Goal: Unclear: Browse casually

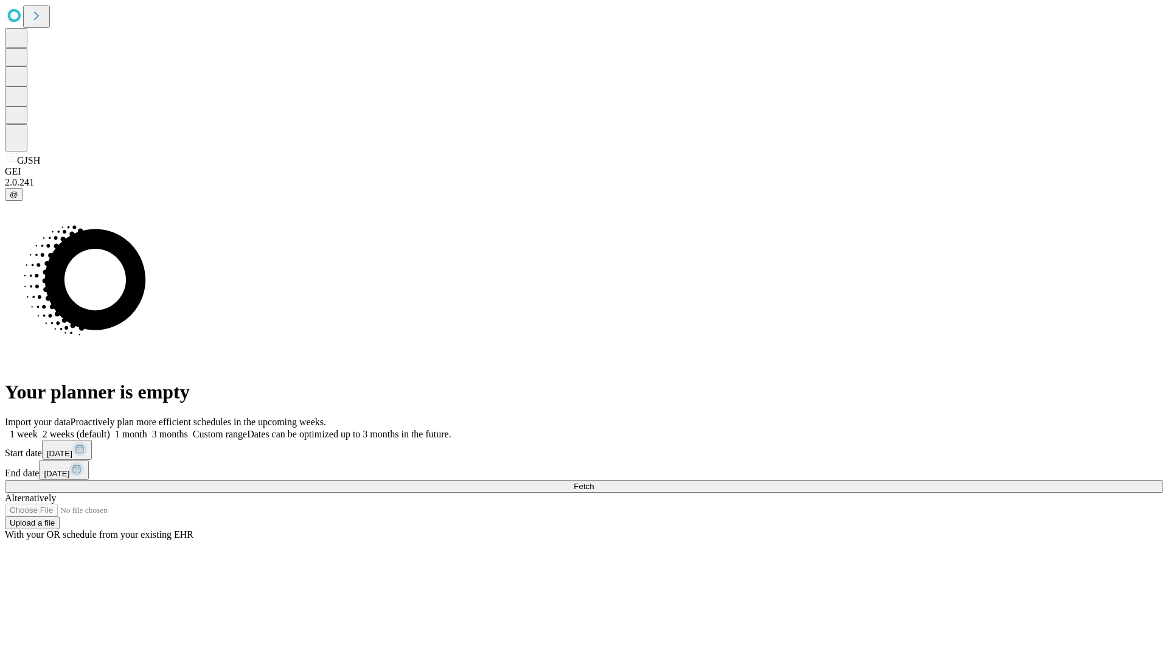
click at [594, 482] on span "Fetch" at bounding box center [584, 486] width 20 height 9
